Goal: Complete application form

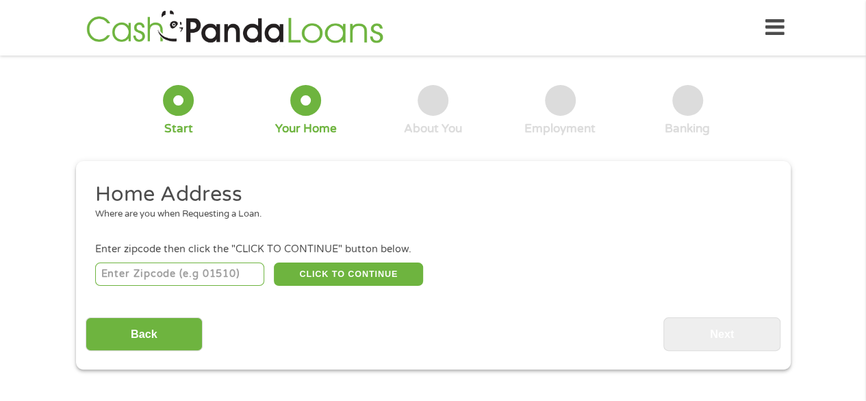
click at [216, 277] on input "number" at bounding box center [179, 273] width 169 height 23
type input "94564"
click at [338, 279] on button "CLICK TO CONTINUE" at bounding box center [348, 273] width 149 height 23
type input "94564"
type input "Pinole"
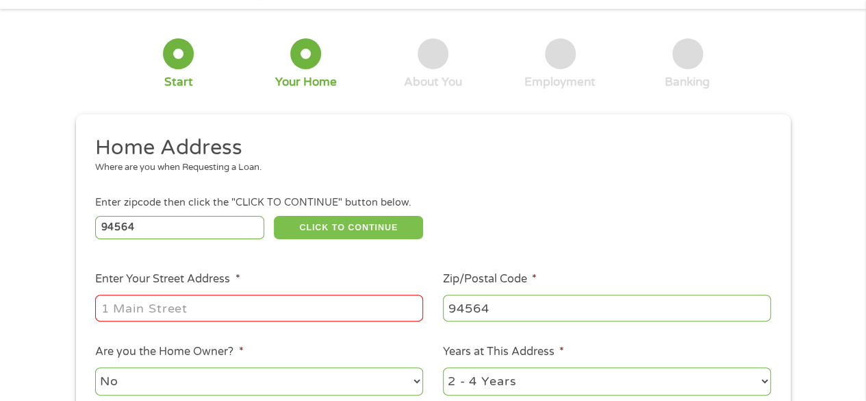
scroll to position [68, 0]
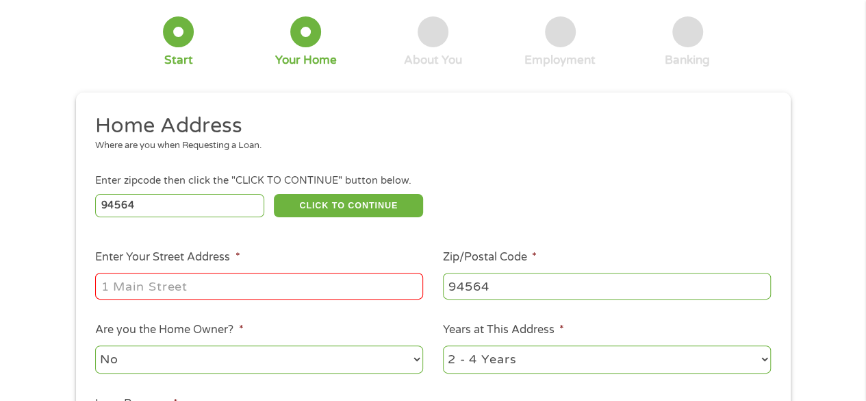
click at [240, 287] on input "Enter Your Street Address *" at bounding box center [259, 285] width 328 height 26
type input "[STREET_ADDRESS]"
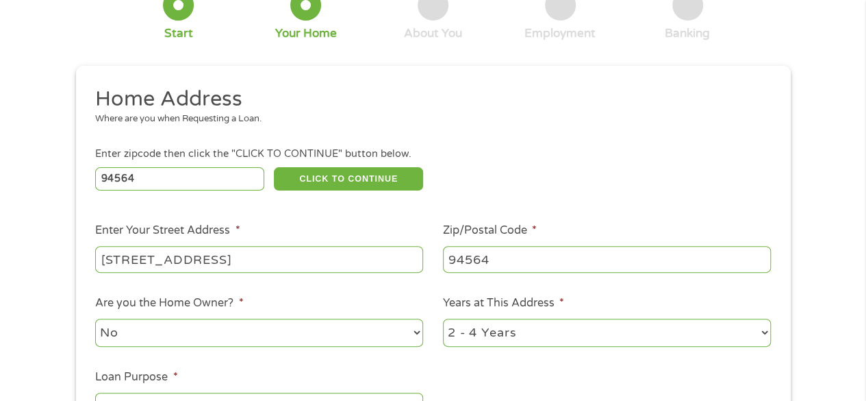
scroll to position [137, 0]
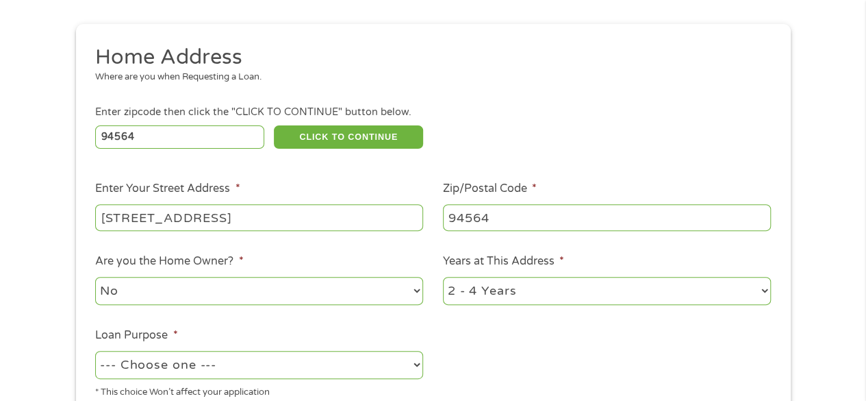
click at [766, 296] on select "1 Year or less 1 - 2 Years 2 - 4 Years Over 4 Years" at bounding box center [607, 291] width 328 height 28
select select "60months"
click at [443, 277] on select "1 Year or less 1 - 2 Years 2 - 4 Years Over 4 Years" at bounding box center [607, 291] width 328 height 28
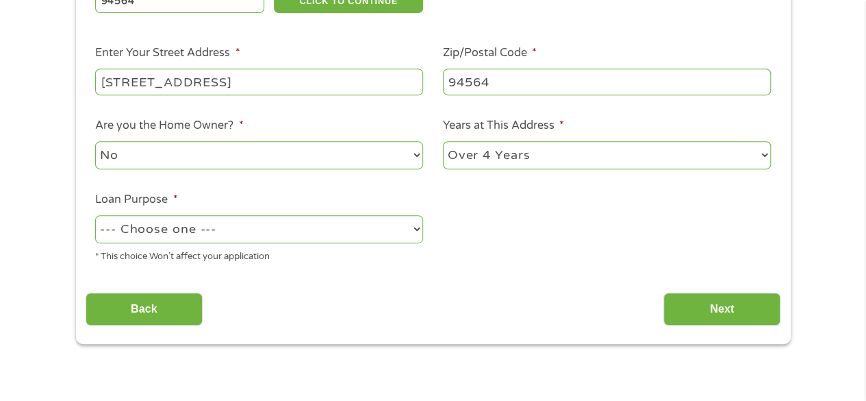
scroll to position [274, 0]
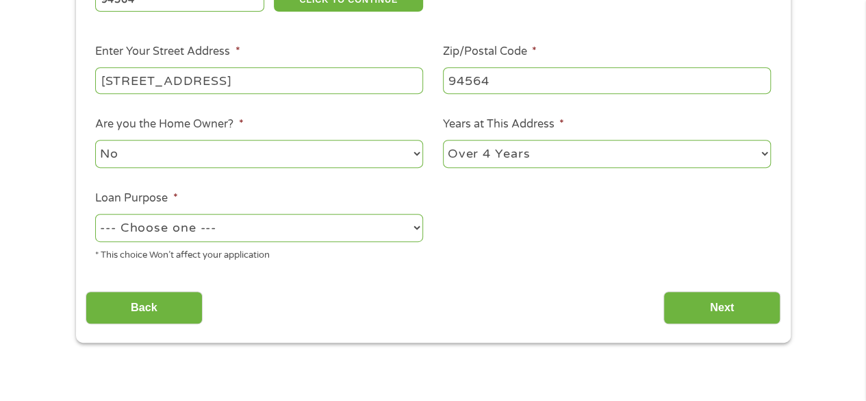
click at [416, 231] on select "--- Choose one --- Pay Bills Debt Consolidation Home Improvement Major Purchase…" at bounding box center [259, 228] width 328 height 28
select select "other"
click at [95, 214] on select "--- Choose one --- Pay Bills Debt Consolidation Home Improvement Major Purchase…" at bounding box center [259, 228] width 328 height 28
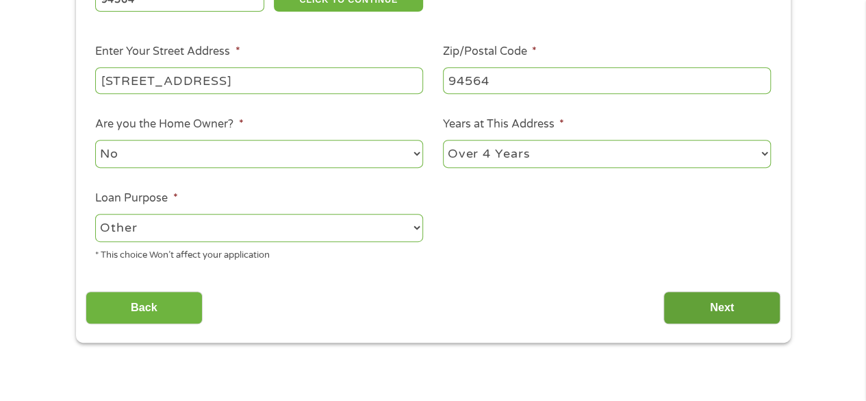
click at [711, 310] on input "Next" at bounding box center [721, 308] width 117 height 34
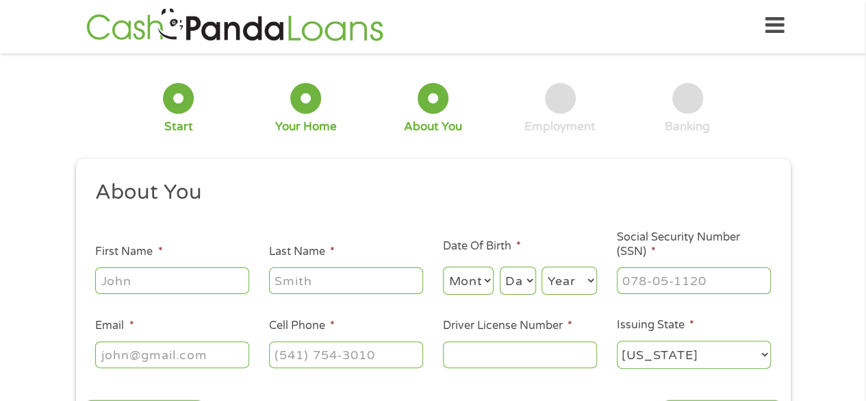
scroll to position [0, 0]
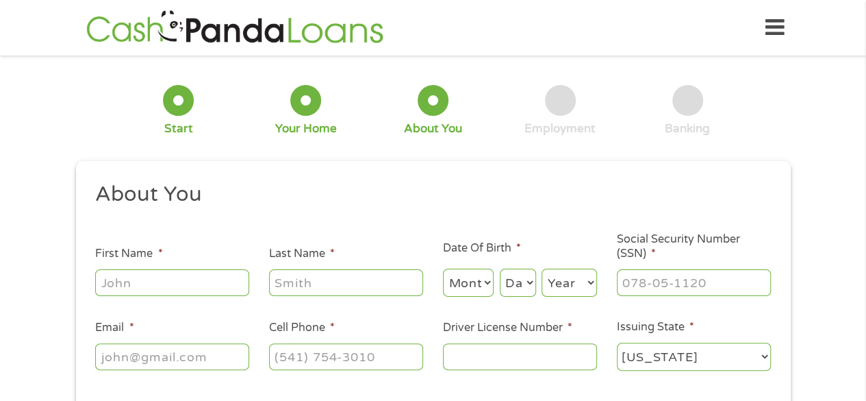
click at [212, 283] on input "First Name *" at bounding box center [172, 282] width 154 height 26
type input "[PERSON_NAME]"
type input "Phouangkeo"
type input "[PERSON_NAME][EMAIL_ADDRESS][PERSON_NAME][DOMAIN_NAME]"
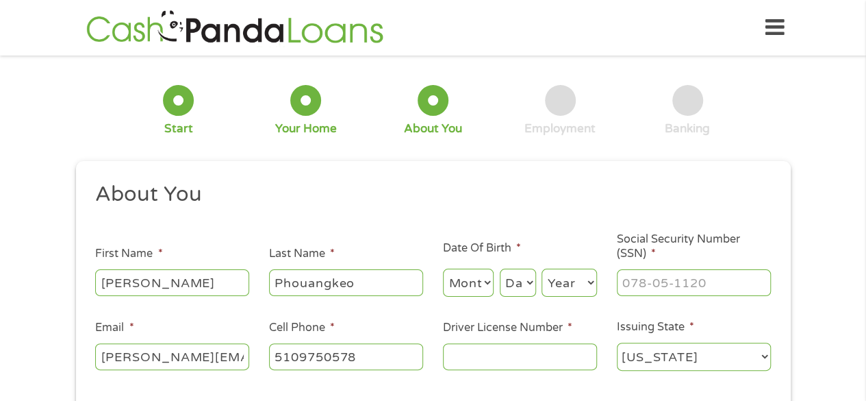
type input "[PHONE_NUMBER]"
click at [486, 286] on select "Month 1 2 3 4 5 6 7 8 9 10 11 12" at bounding box center [468, 282] width 51 height 28
select select "3"
click at [443, 269] on select "Month 1 2 3 4 5 6 7 8 9 10 11 12" at bounding box center [468, 282] width 51 height 28
click at [529, 289] on select "Day 1 2 3 4 5 6 7 8 9 10 11 12 13 14 15 16 17 18 19 20 21 22 23 24 25 26 27 28 …" at bounding box center [518, 282] width 36 height 28
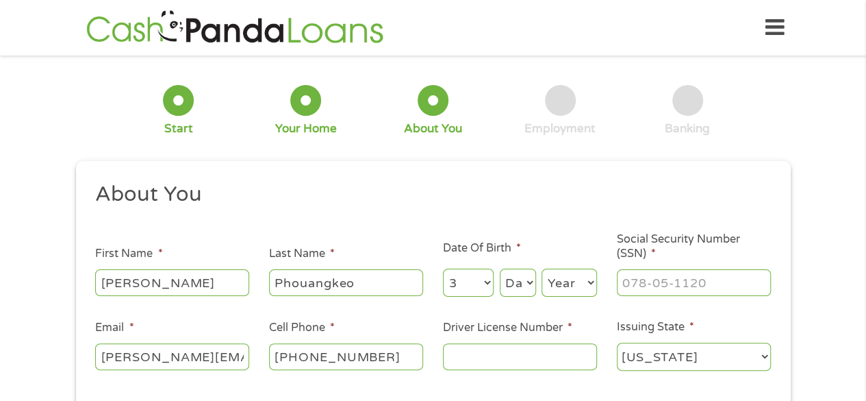
select select "1"
click at [500, 269] on select "Day 1 2 3 4 5 6 7 8 9 10 11 12 13 14 15 16 17 18 19 20 21 22 23 24 25 26 27 28 …" at bounding box center [518, 282] width 36 height 28
click at [587, 284] on select "Year [DATE] 2006 2005 2004 2003 2002 2001 2000 1999 1998 1997 1996 1995 1994 19…" at bounding box center [569, 282] width 55 height 28
select select "1975"
click at [542, 269] on select "Year [DATE] 2006 2005 2004 2003 2002 2001 2000 1999 1998 1997 1996 1995 1994 19…" at bounding box center [569, 282] width 55 height 28
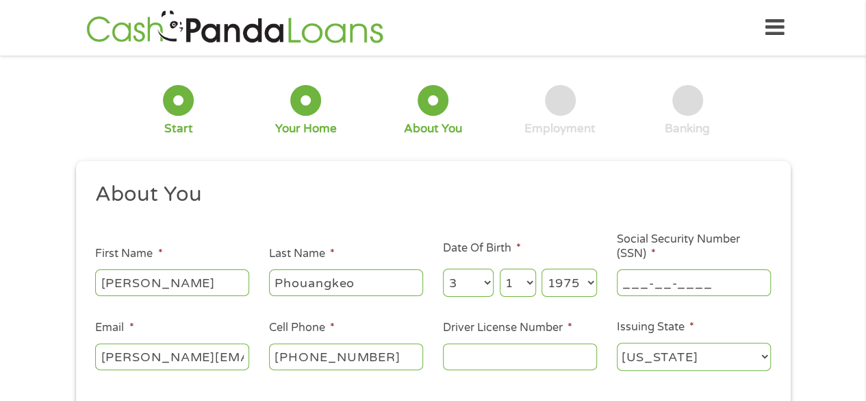
click at [645, 281] on input "___-__-____" at bounding box center [694, 282] width 154 height 26
type input "562-59-5247"
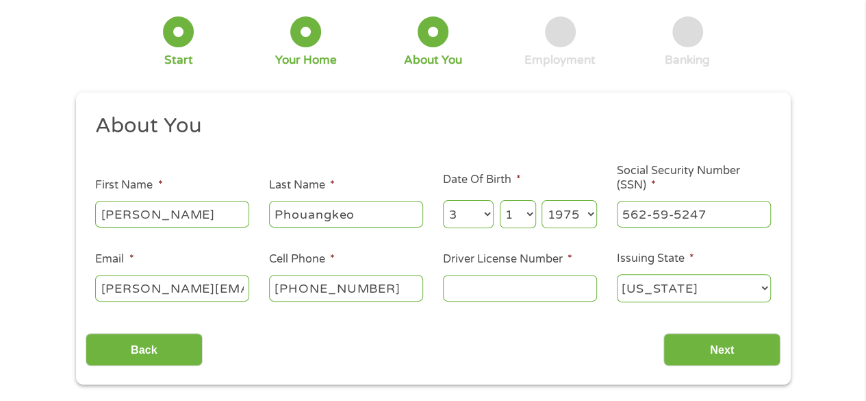
click at [466, 286] on input "Driver License Number *" at bounding box center [520, 288] width 154 height 26
type input "b3148996"
click at [697, 351] on input "Next" at bounding box center [721, 350] width 117 height 34
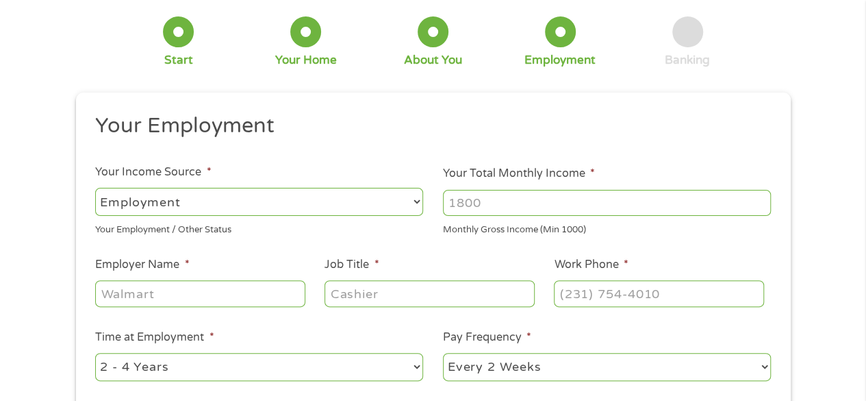
click at [209, 294] on input "Employer Name *" at bounding box center [200, 293] width 210 height 26
type input "KG Technologies"
type input "sales coordinator"
click at [566, 293] on input "(___) ___-____" at bounding box center [659, 293] width 210 height 26
type input "[PHONE_NUMBER]"
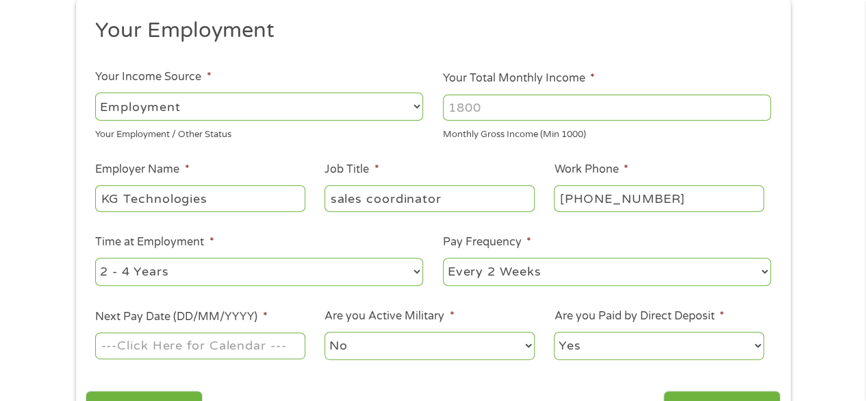
scroll to position [205, 0]
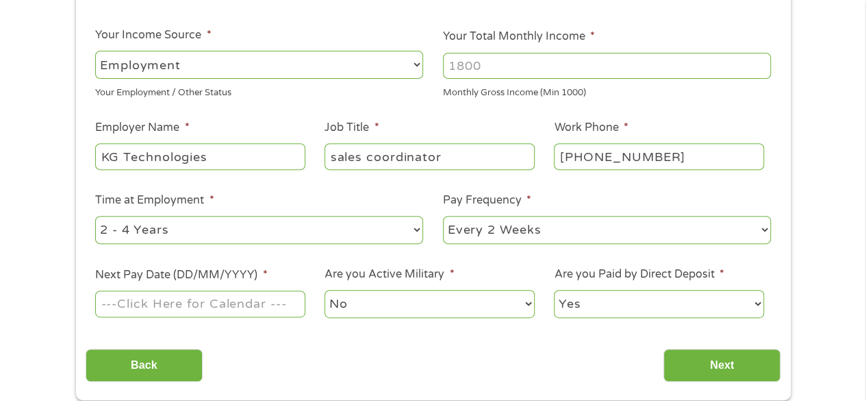
click at [416, 231] on select "--- Choose one --- 1 Year or less 1 - 2 Years 2 - 4 Years Over 4 Years" at bounding box center [259, 230] width 328 height 28
select select "60months"
click at [95, 216] on select "--- Choose one --- 1 Year or less 1 - 2 Years 2 - 4 Years Over 4 Years" at bounding box center [259, 230] width 328 height 28
click at [763, 232] on select "--- Choose one --- Every 2 Weeks Every Week Monthly Semi-Monthly" at bounding box center [607, 230] width 328 height 28
select select "semimonthly"
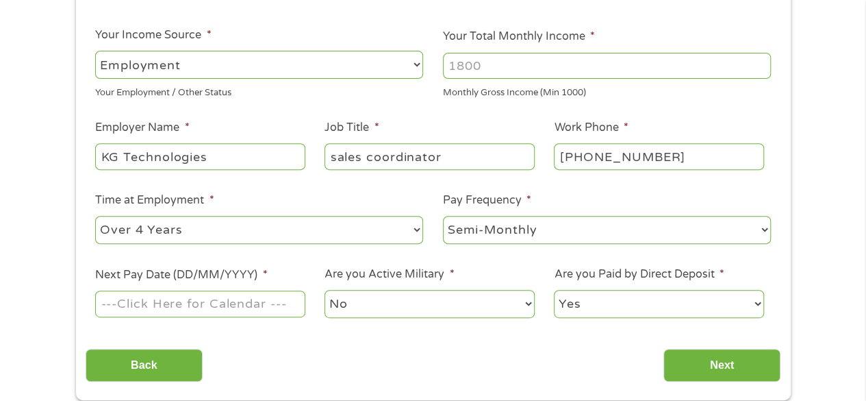
click at [443, 216] on select "--- Choose one --- Every 2 Weeks Every Week Monthly Semi-Monthly" at bounding box center [607, 230] width 328 height 28
click at [232, 305] on input "Next Pay Date (DD/MM/YYYY) *" at bounding box center [200, 303] width 210 height 26
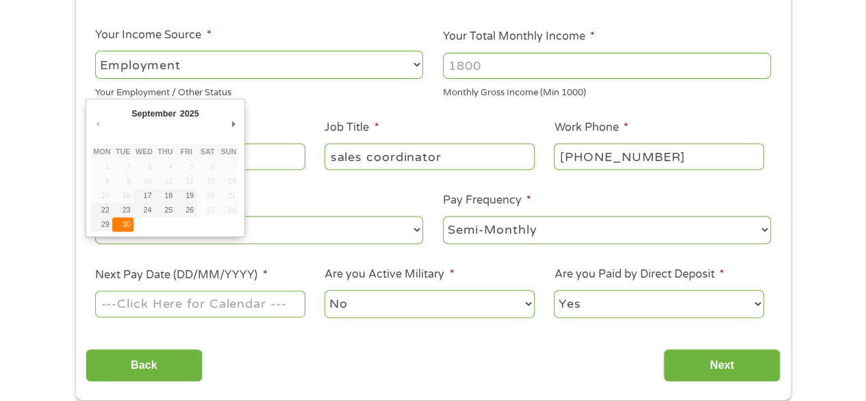
type input "[DATE]"
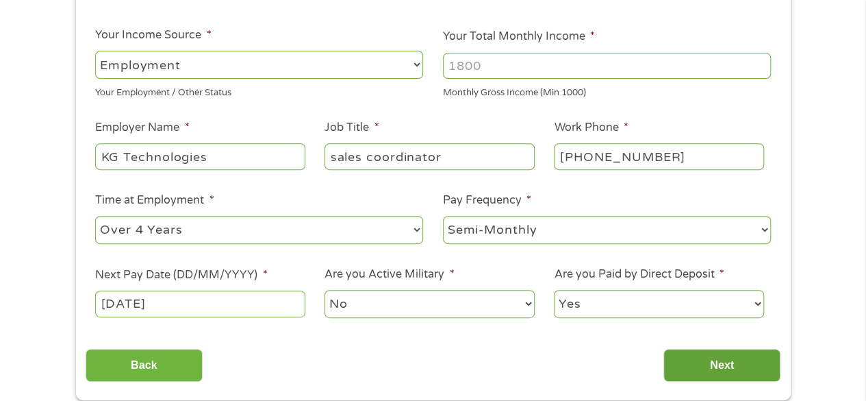
click at [724, 367] on input "Next" at bounding box center [721, 365] width 117 height 34
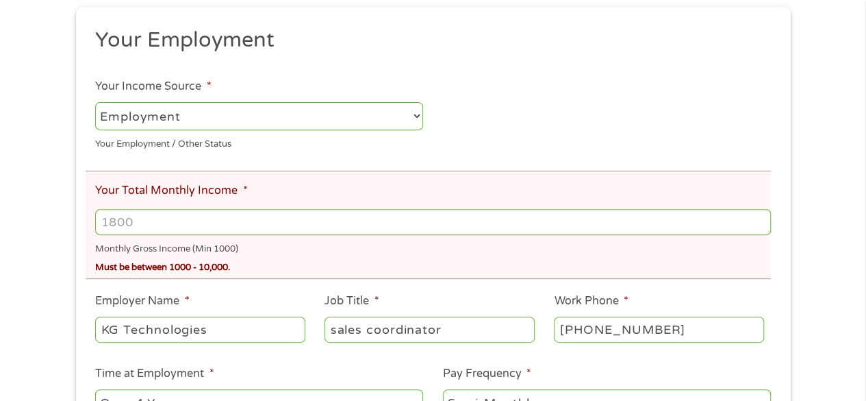
click at [121, 225] on input "Your Total Monthly Income *" at bounding box center [432, 222] width 675 height 26
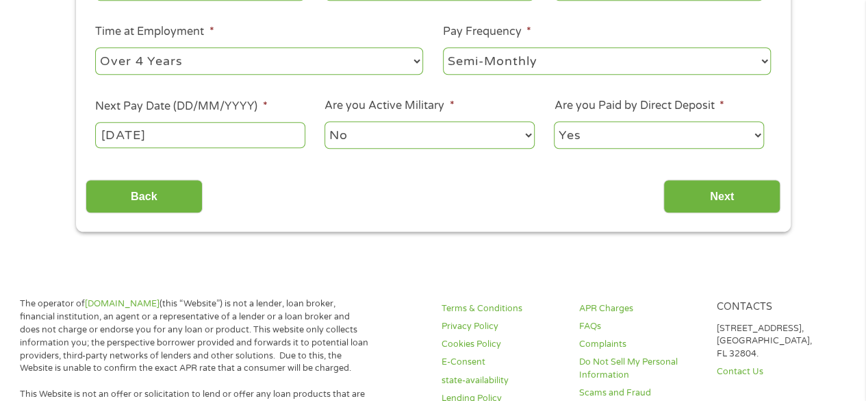
scroll to position [548, 0]
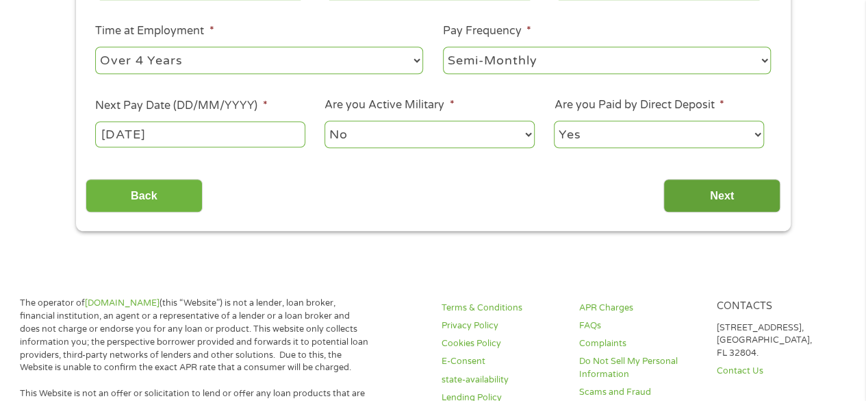
type input "4600"
click at [708, 197] on input "Next" at bounding box center [721, 196] width 117 height 34
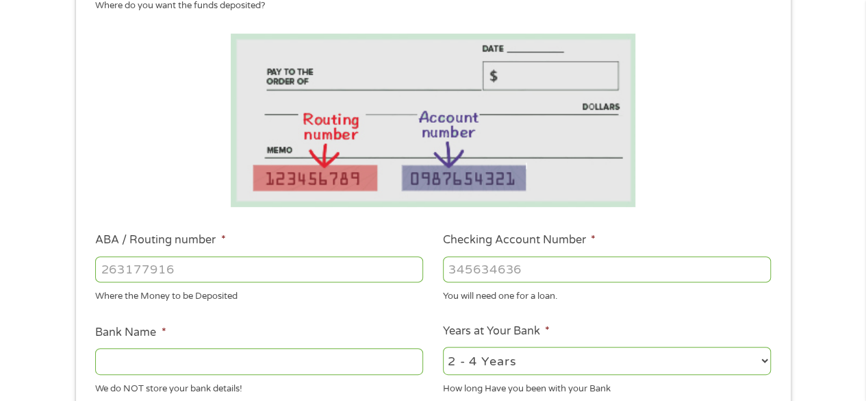
scroll to position [274, 0]
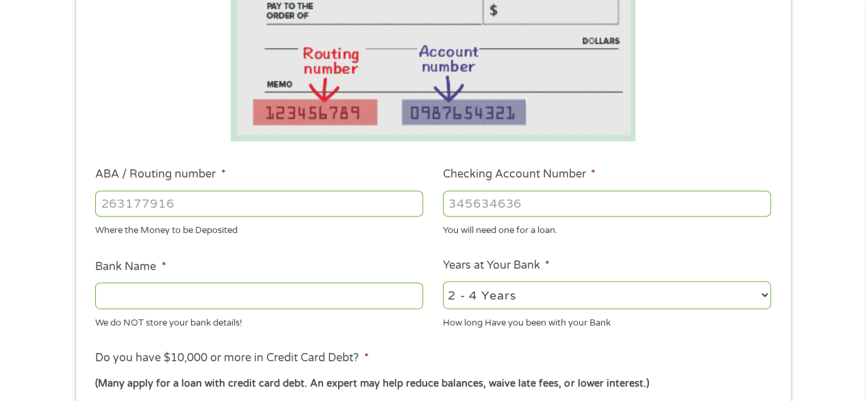
click at [194, 205] on input "ABA / Routing number *" at bounding box center [259, 203] width 328 height 26
type input "322271627"
type input "[PERSON_NAME] [PERSON_NAME] BANK NA"
type input "322271627"
click at [472, 210] on input "Checking Account Number *" at bounding box center [607, 203] width 328 height 26
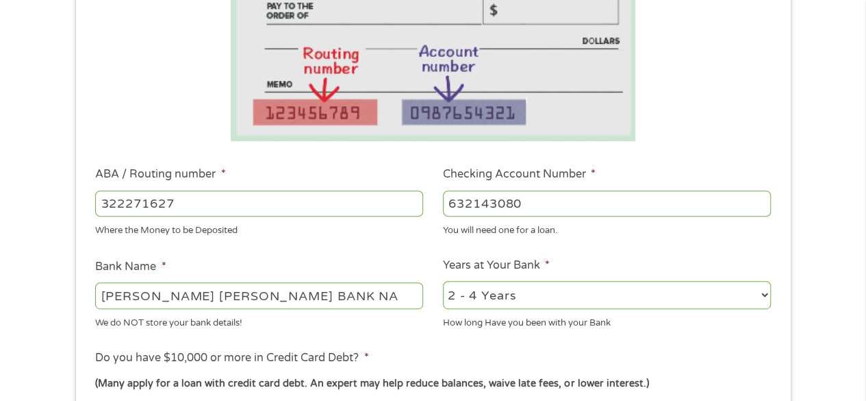
type input "632143080"
click at [763, 298] on select "2 - 4 Years 6 - 12 Months 1 - 2 Years Over 4 Years" at bounding box center [607, 295] width 328 height 28
select select "60months"
click at [443, 281] on select "2 - 4 Years 6 - 12 Months 1 - 2 Years Over 4 Years" at bounding box center [607, 295] width 328 height 28
click at [856, 331] on div "1 Start 2 Your Home 3 About You 4 Employment 5 Banking 6 This field is hidden w…" at bounding box center [433, 225] width 866 height 868
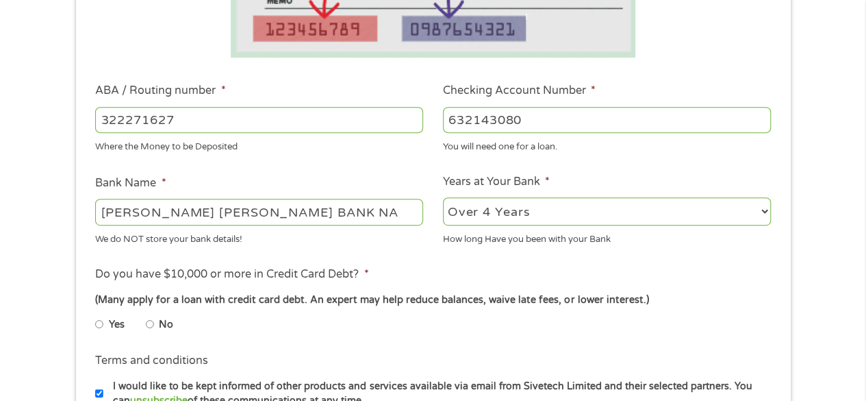
scroll to position [479, 0]
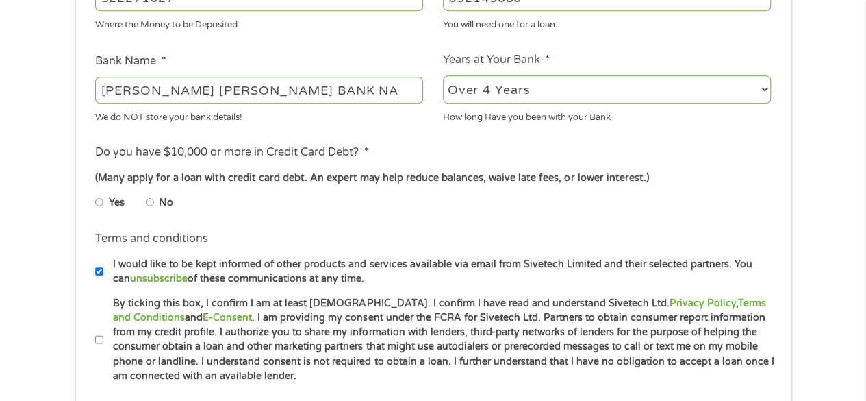
click at [147, 201] on input "No" at bounding box center [150, 202] width 8 height 22
radio input "true"
click at [101, 338] on input "By ticking this box, I confirm I am at least [DEMOGRAPHIC_DATA]. I confirm I ha…" at bounding box center [99, 340] width 8 height 22
checkbox input "true"
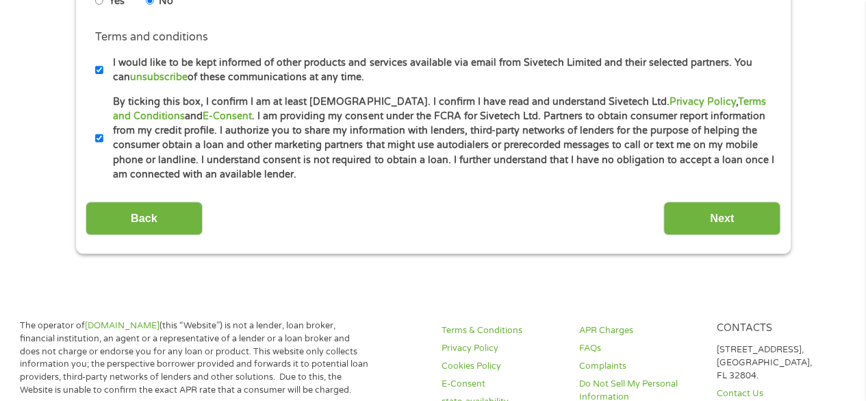
scroll to position [685, 0]
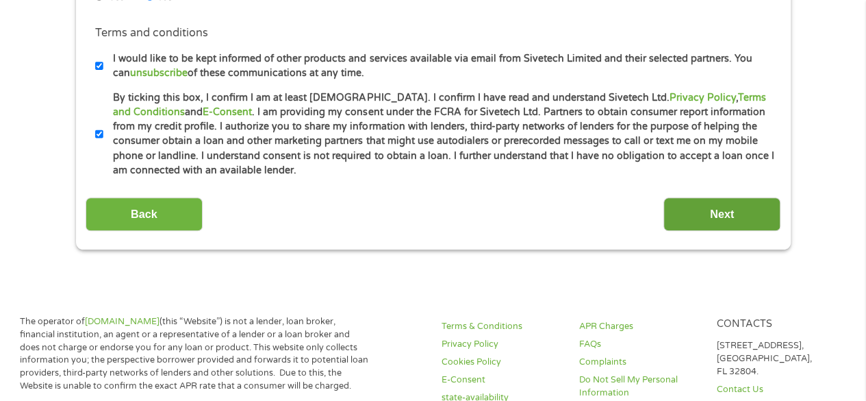
click at [727, 217] on input "Next" at bounding box center [721, 214] width 117 height 34
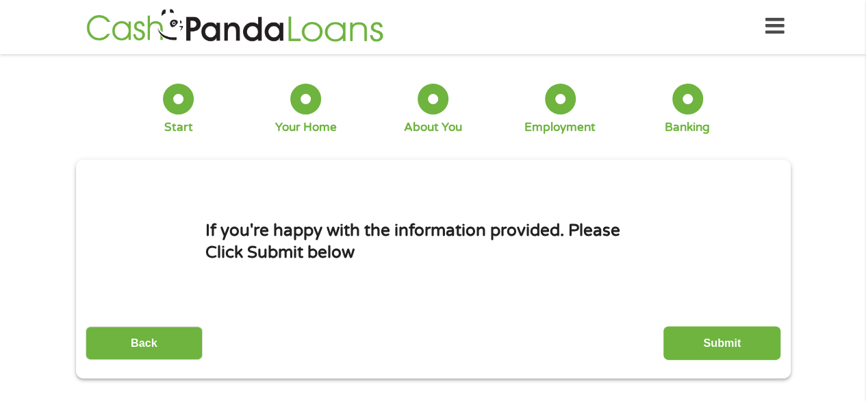
scroll to position [0, 0]
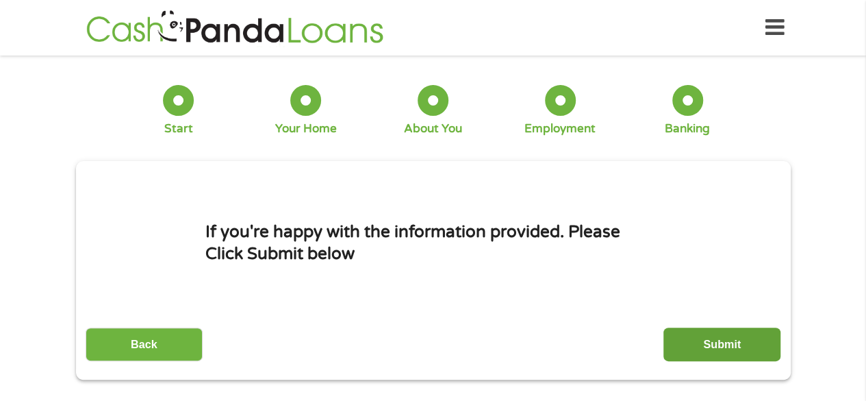
click at [707, 346] on input "Submit" at bounding box center [721, 344] width 117 height 34
